Goal: Information Seeking & Learning: Understand process/instructions

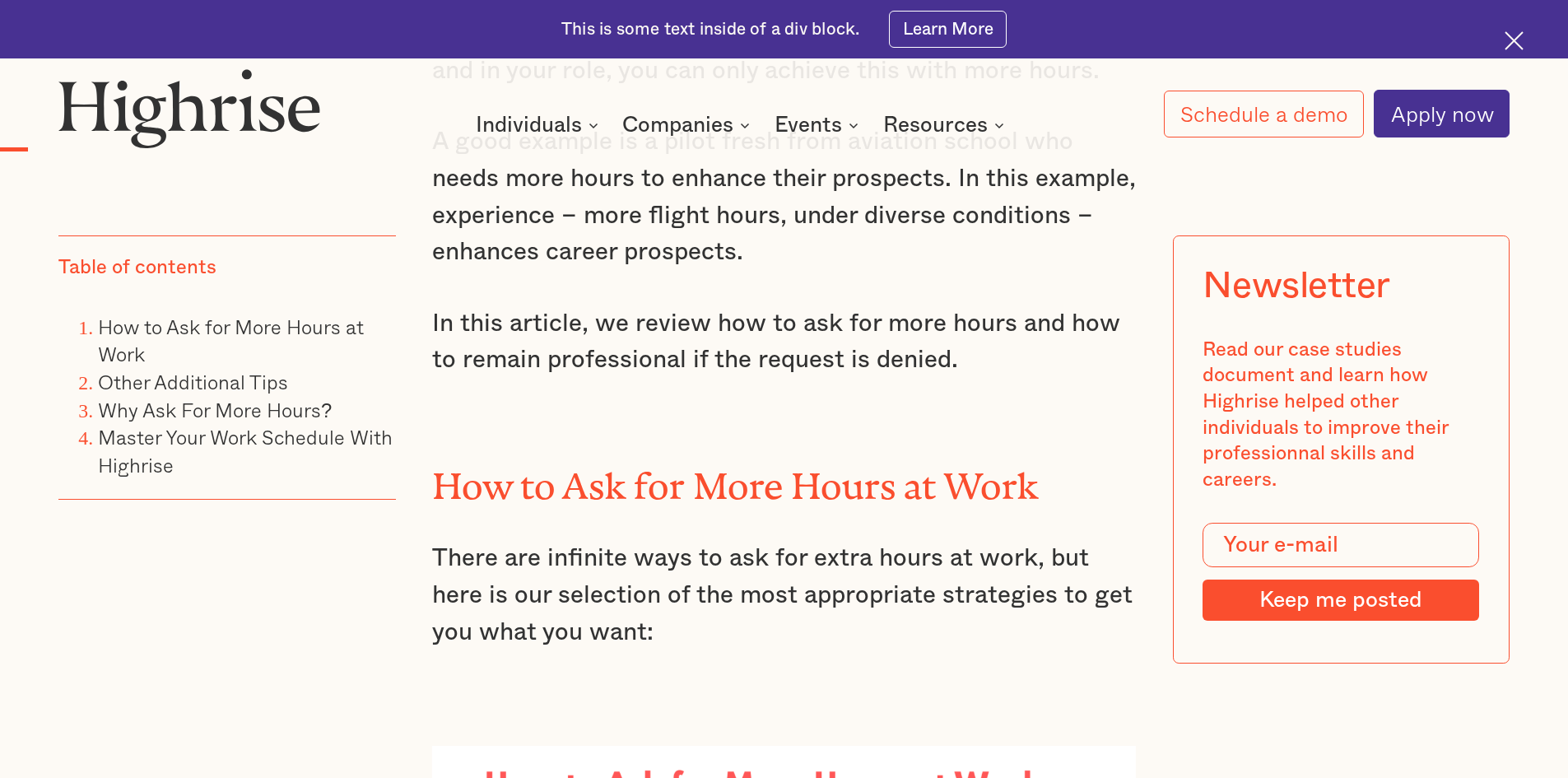
scroll to position [2140, 0]
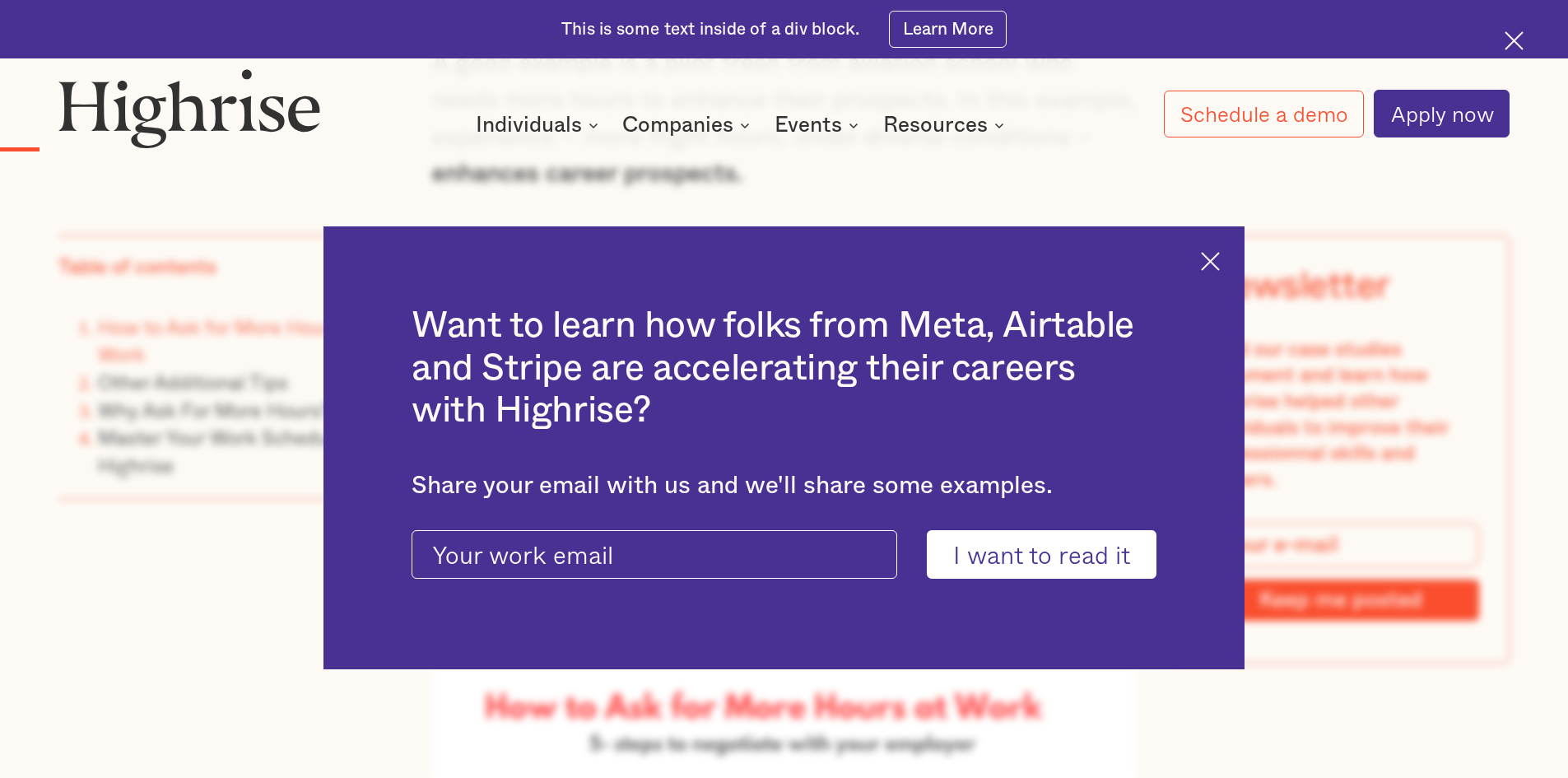
click at [1220, 258] on img at bounding box center [1210, 262] width 19 height 19
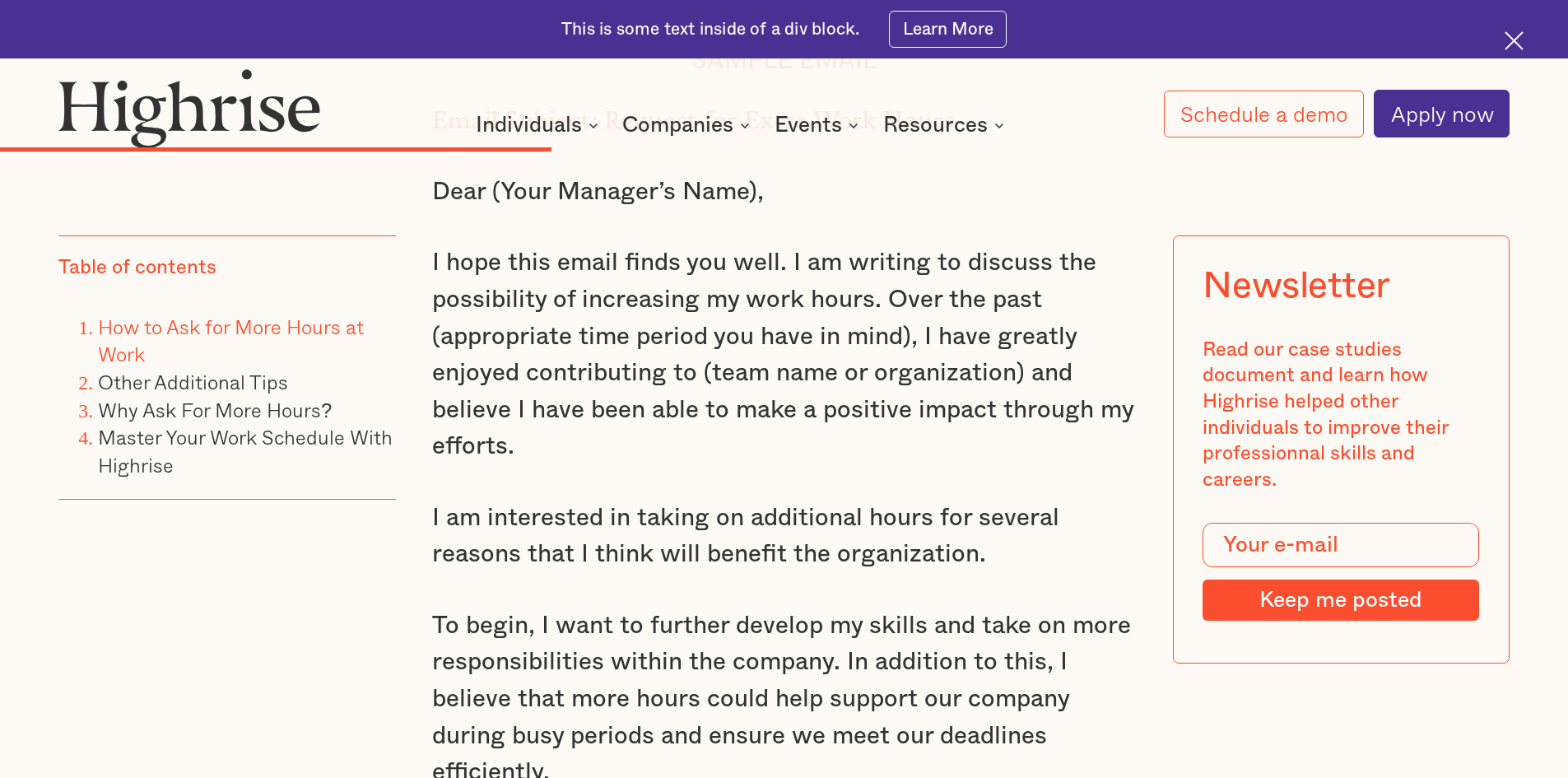
scroll to position [8888, 0]
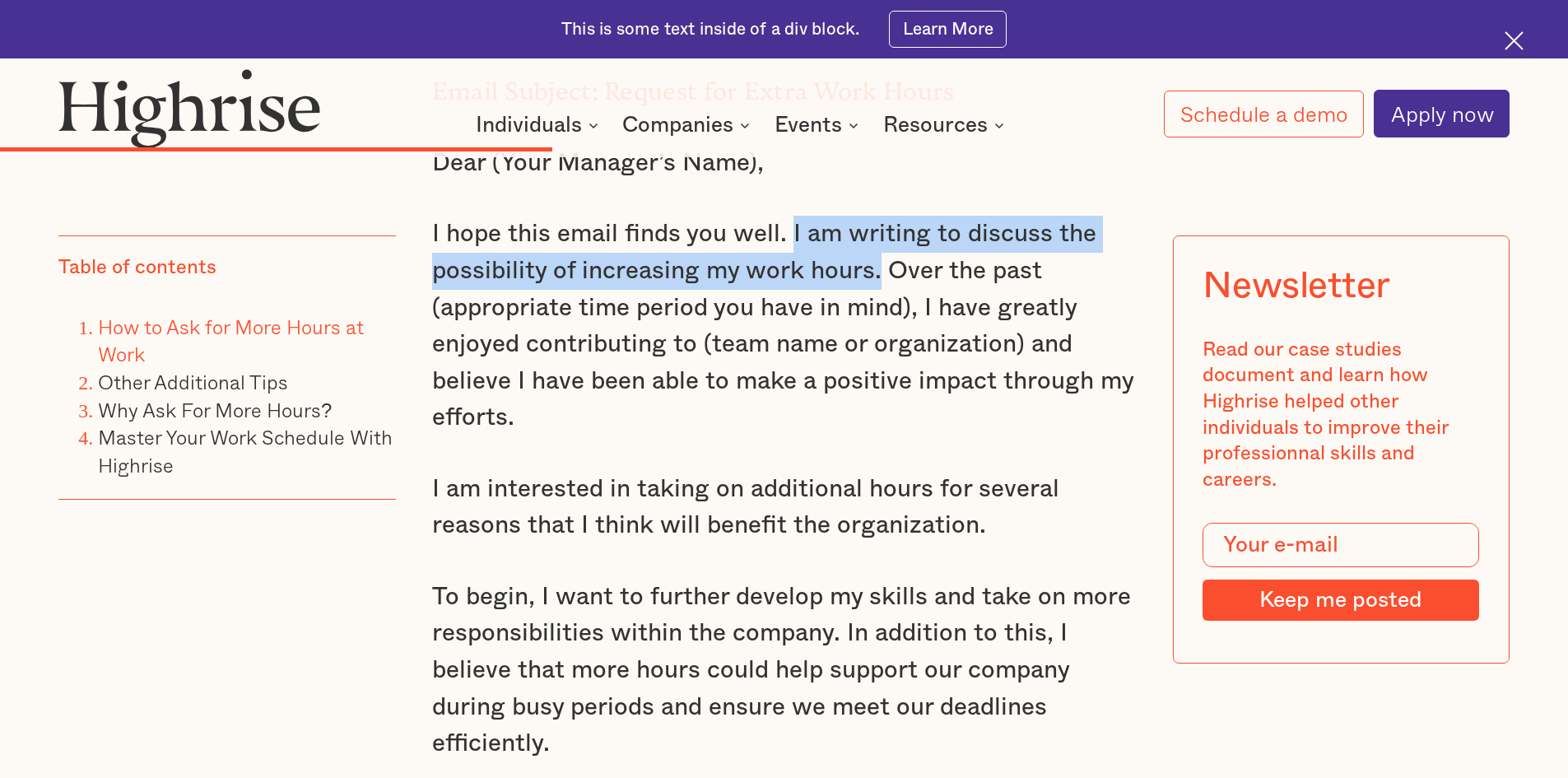
drag, startPoint x: 789, startPoint y: 226, endPoint x: 875, endPoint y: 271, distance: 97.1
click at [875, 271] on p "I hope this email finds you well. I am writing to discuss the possibility of in…" at bounding box center [784, 326] width 705 height 220
copy p "I am writing to discuss the possibility of increasing my work hours."
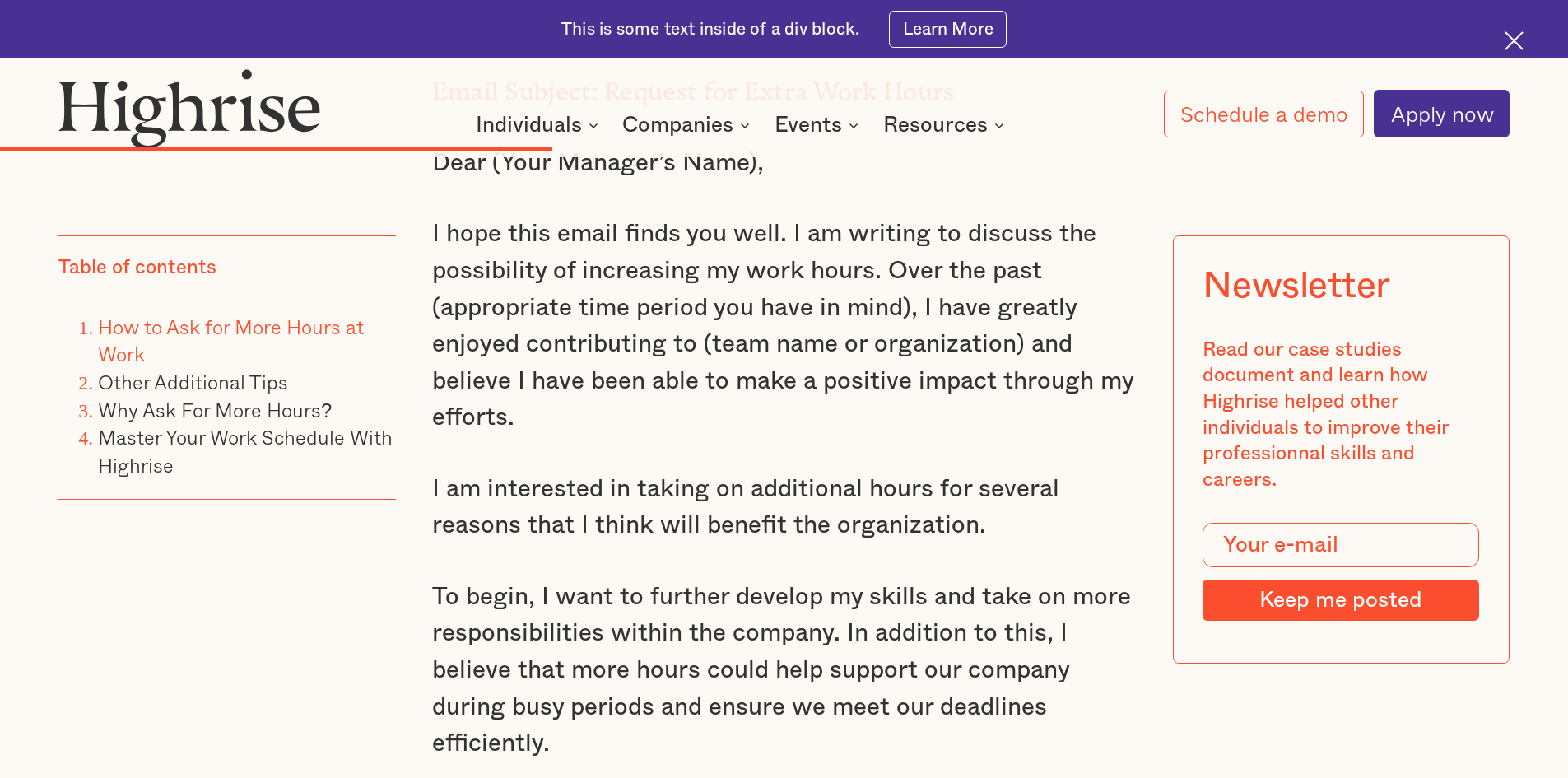
click at [326, 684] on div "Table of contents How to Ask for More Hours at Work Other Additional Tips Why A…" at bounding box center [227, 480] width 337 height 490
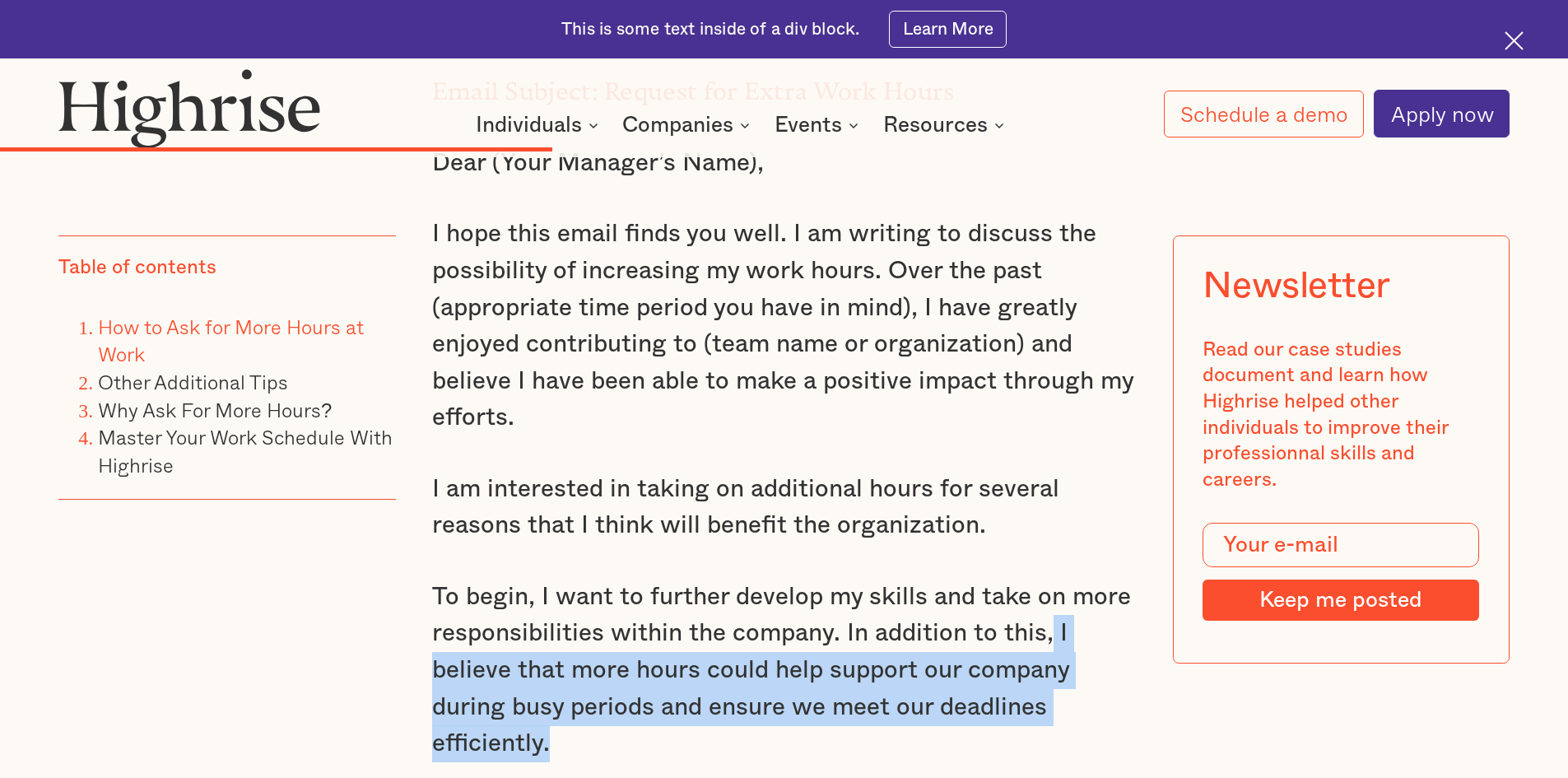
drag, startPoint x: 1051, startPoint y: 631, endPoint x: 1063, endPoint y: 733, distance: 102.7
click at [1063, 733] on p "To begin, I want to further develop my skills and take on more responsibilities…" at bounding box center [784, 670] width 705 height 184
copy p "I believe that more hours could help support our company during busy periods an…"
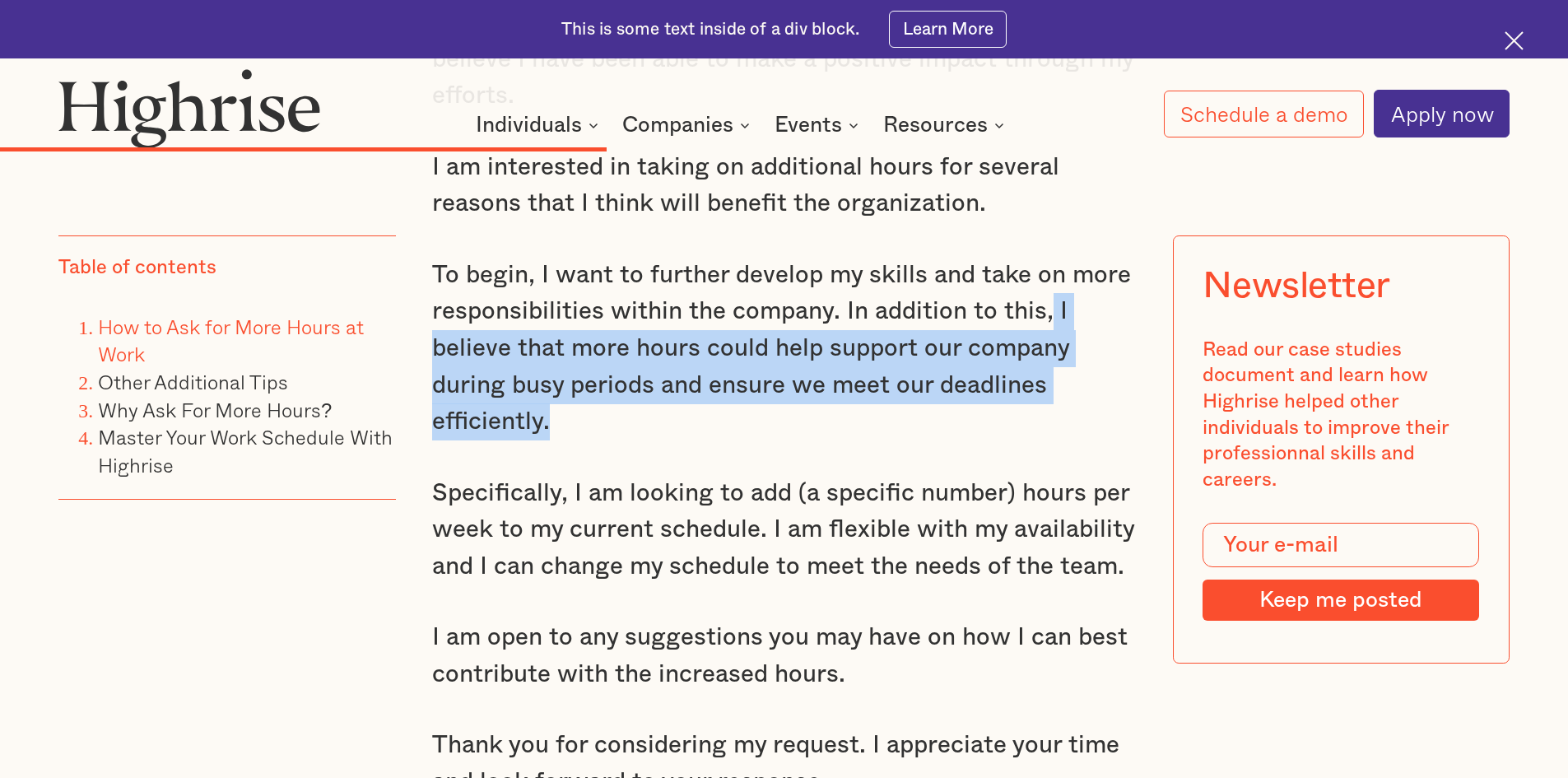
scroll to position [9156, 0]
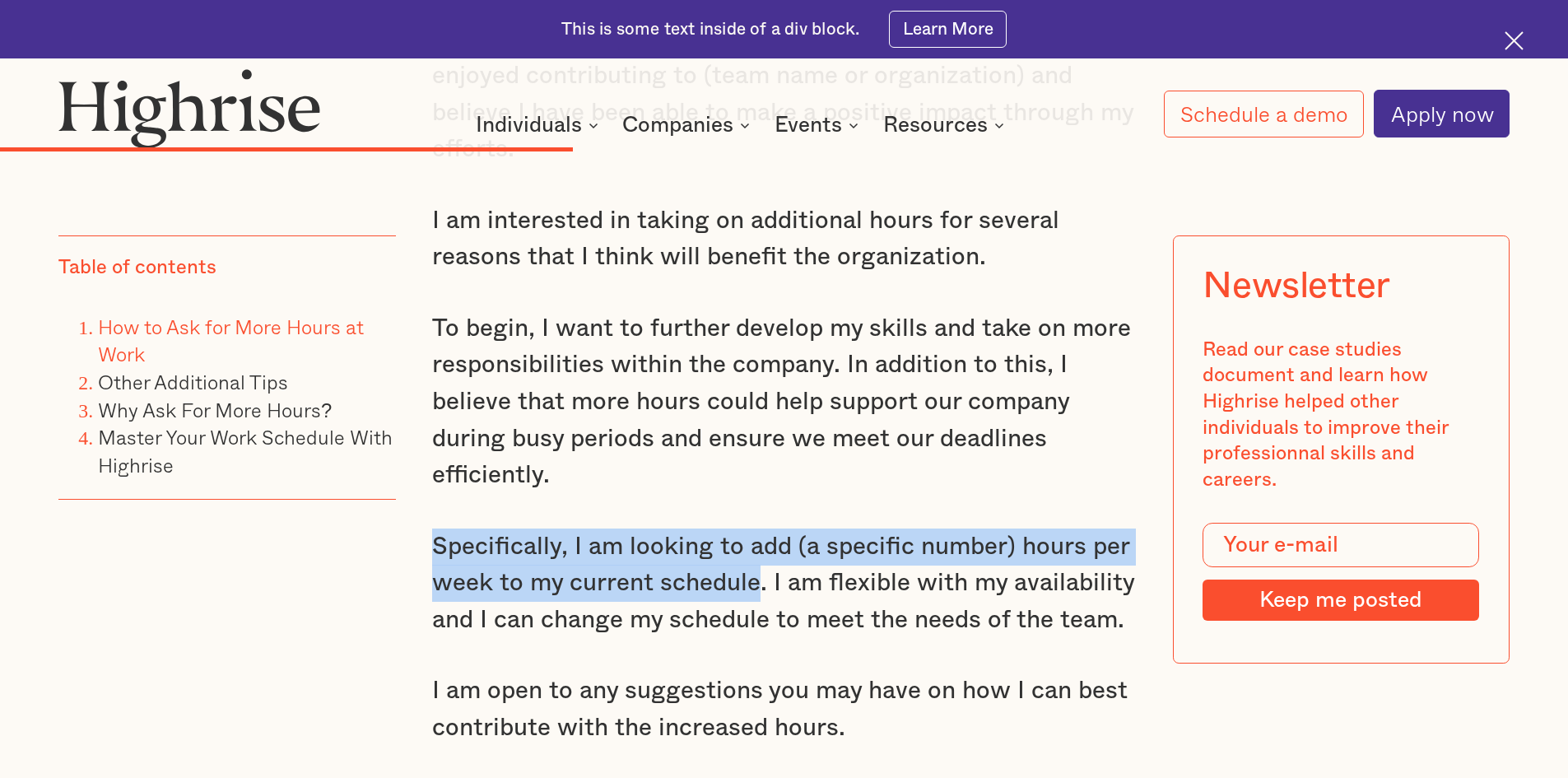
drag, startPoint x: 430, startPoint y: 546, endPoint x: 757, endPoint y: 599, distance: 331.3
click at [757, 599] on p "Specifically, I am looking to add (a specific number) hours per week to my curr…" at bounding box center [784, 584] width 705 height 111
copy p "Specifically, I am looking to add (a specific number) hours per week to my curr…"
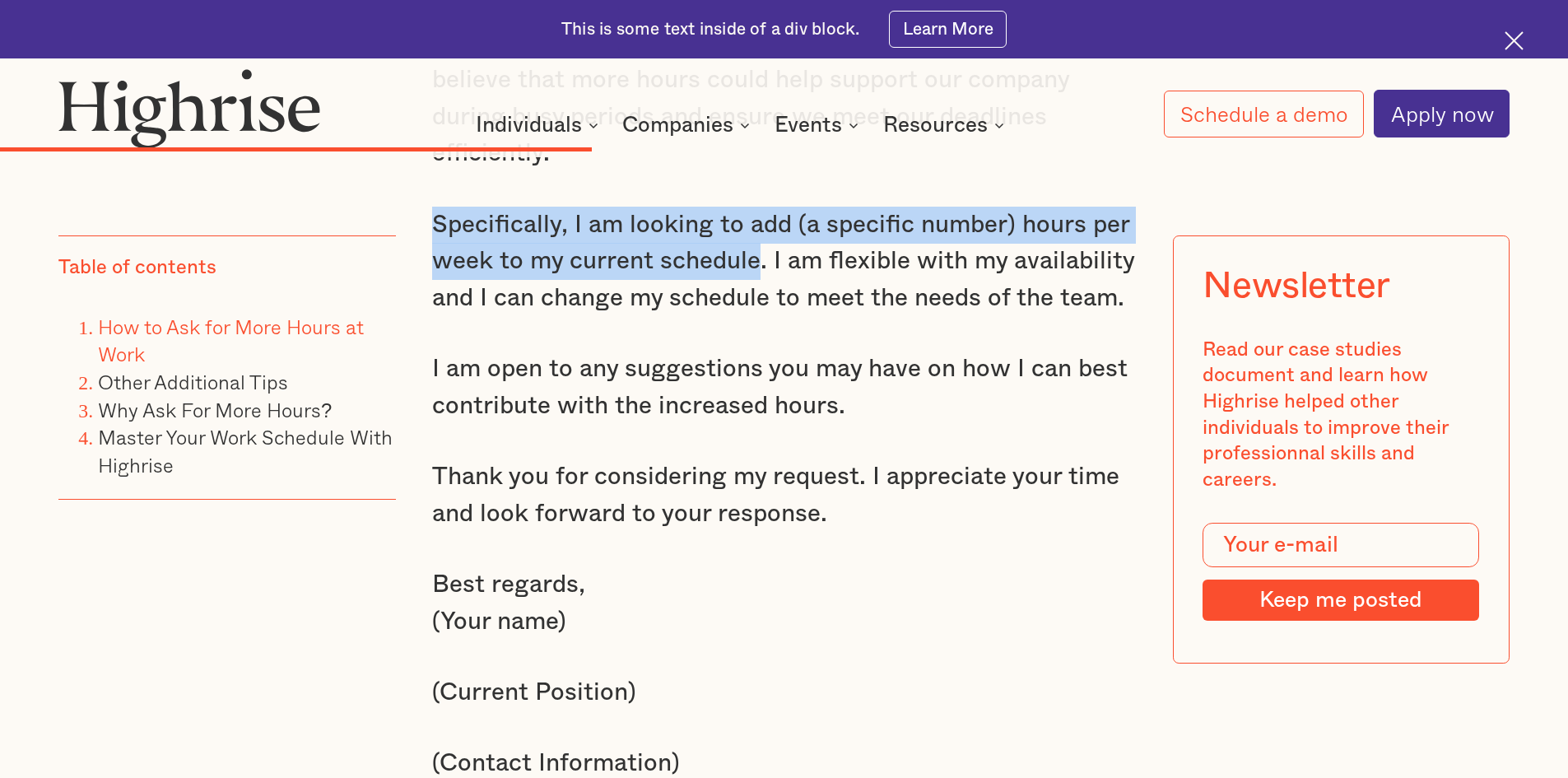
scroll to position [9531, 0]
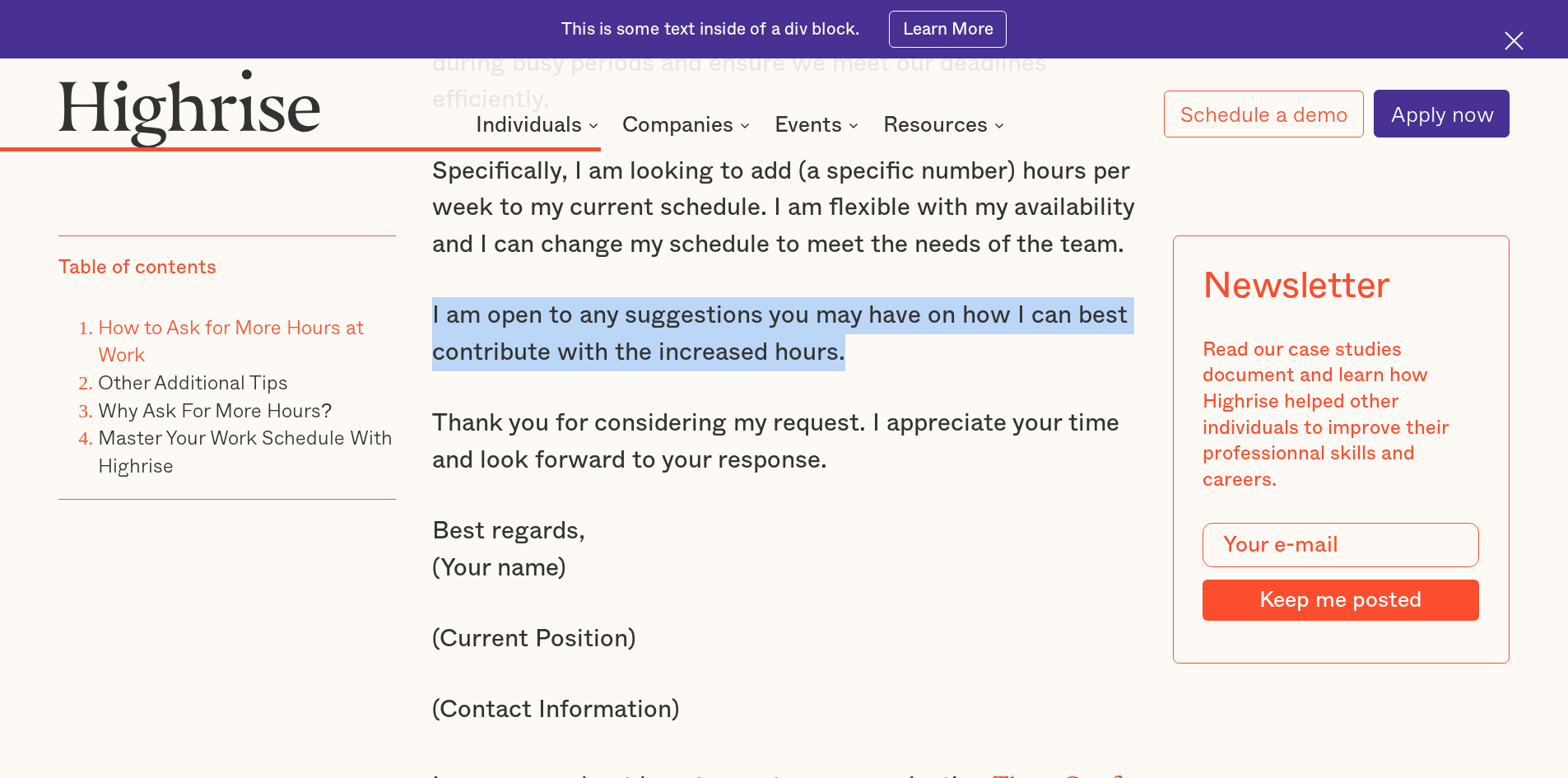
drag, startPoint x: 429, startPoint y: 314, endPoint x: 851, endPoint y: 349, distance: 423.4
click at [851, 349] on p "I am open to any suggestions you may have on how I can best contribute with the…" at bounding box center [784, 333] width 705 height 73
copy p "I am open to any suggestions you may have on how I can best contribute with the…"
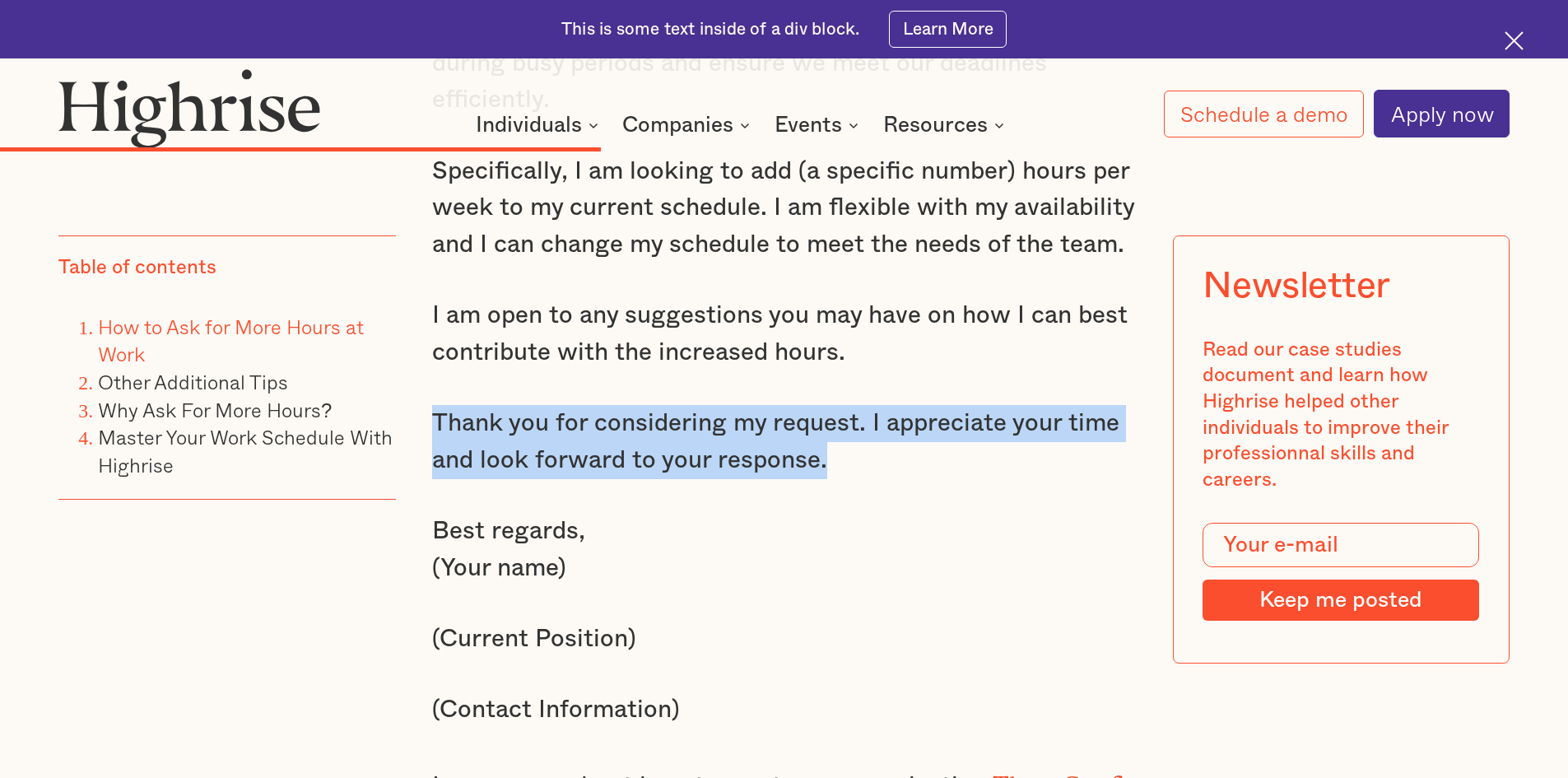
drag, startPoint x: 430, startPoint y: 423, endPoint x: 835, endPoint y: 464, distance: 407.1
click at [835, 464] on p "Thank you for considering my request. I appreciate your time and look forward t…" at bounding box center [784, 441] width 705 height 73
copy p "Thank you for considering my request. I appreciate your time and look forward t…"
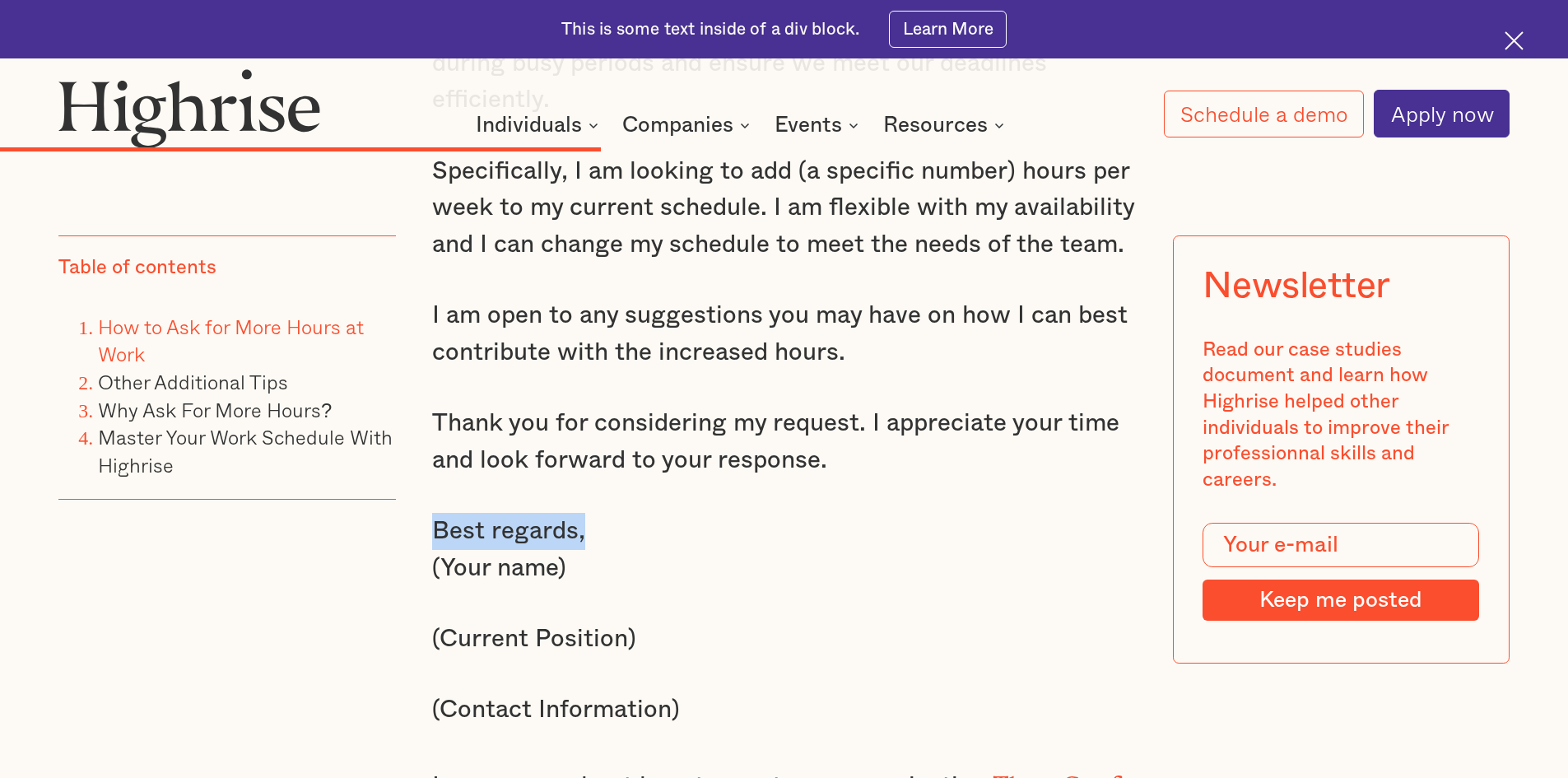
drag, startPoint x: 435, startPoint y: 538, endPoint x: 590, endPoint y: 541, distance: 155.0
click at [590, 541] on p "Best regards, (Your name)" at bounding box center [784, 549] width 705 height 73
copy p "Best regards,"
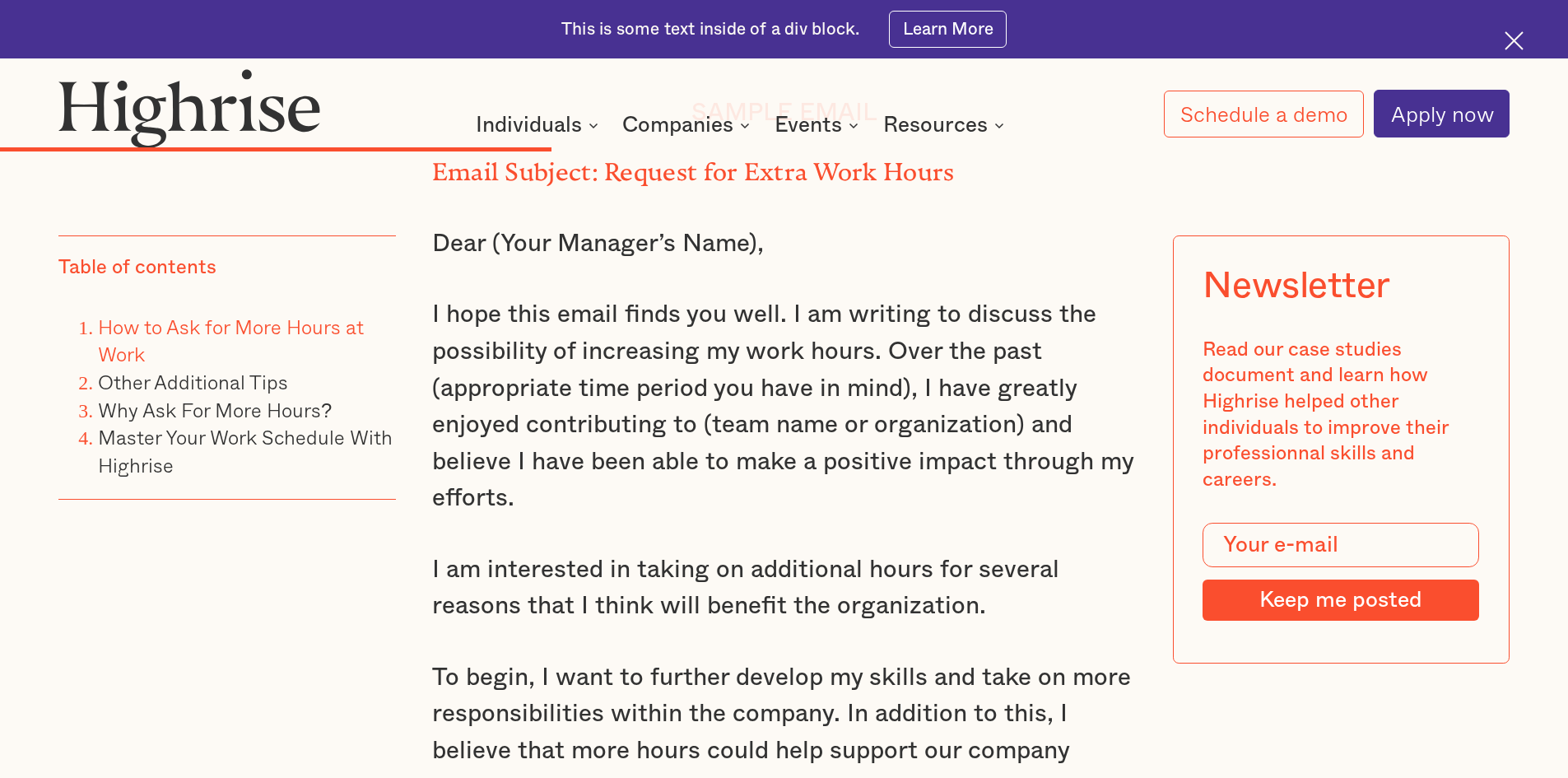
scroll to position [8753, 0]
